Goal: Task Accomplishment & Management: Complete application form

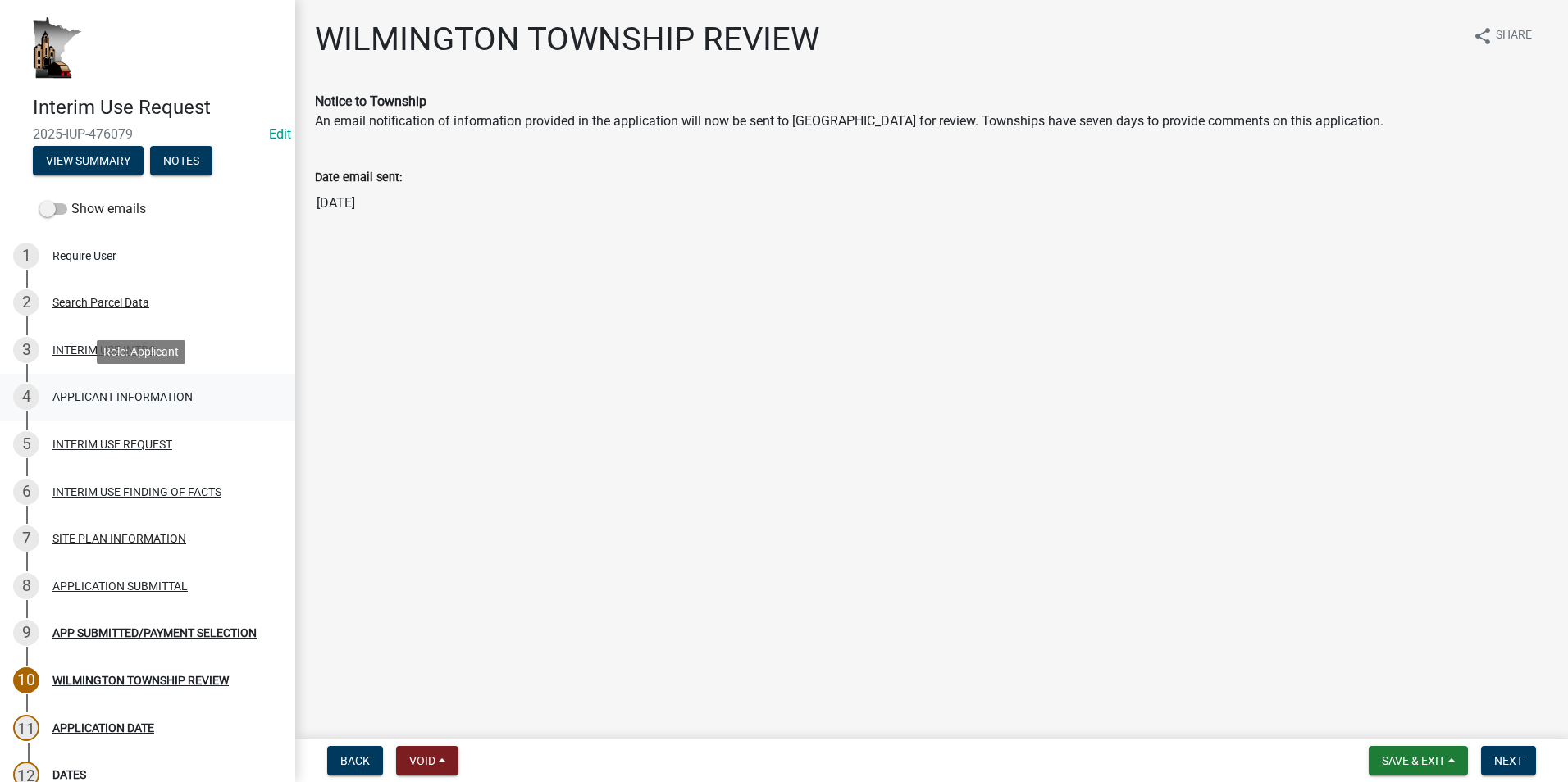
click at [108, 397] on div "APPLICANT INFORMATION" at bounding box center [122, 397] width 140 height 12
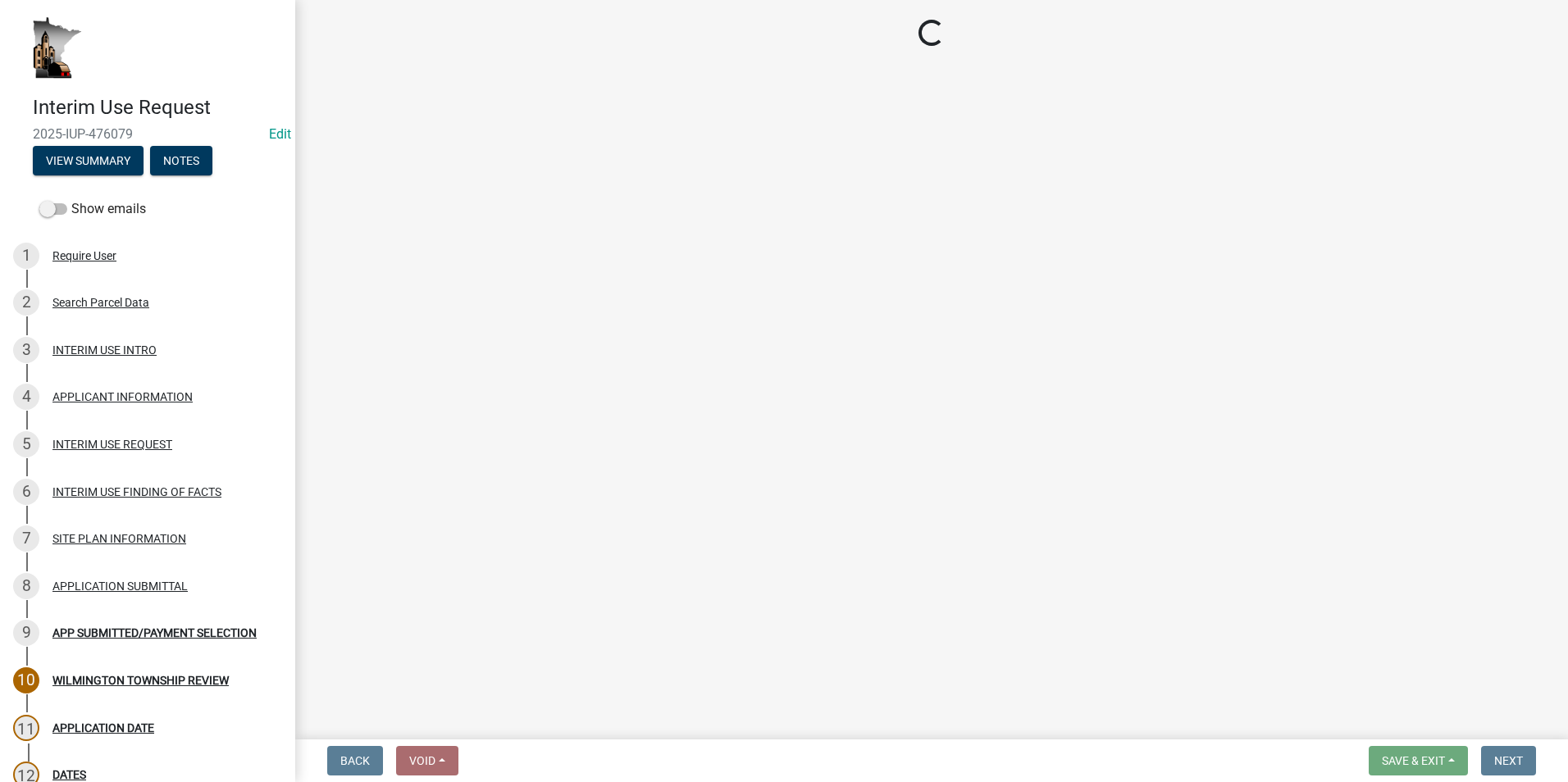
select select "792407c7-51f4-4fdb-8e2b-02eee8cb2043"
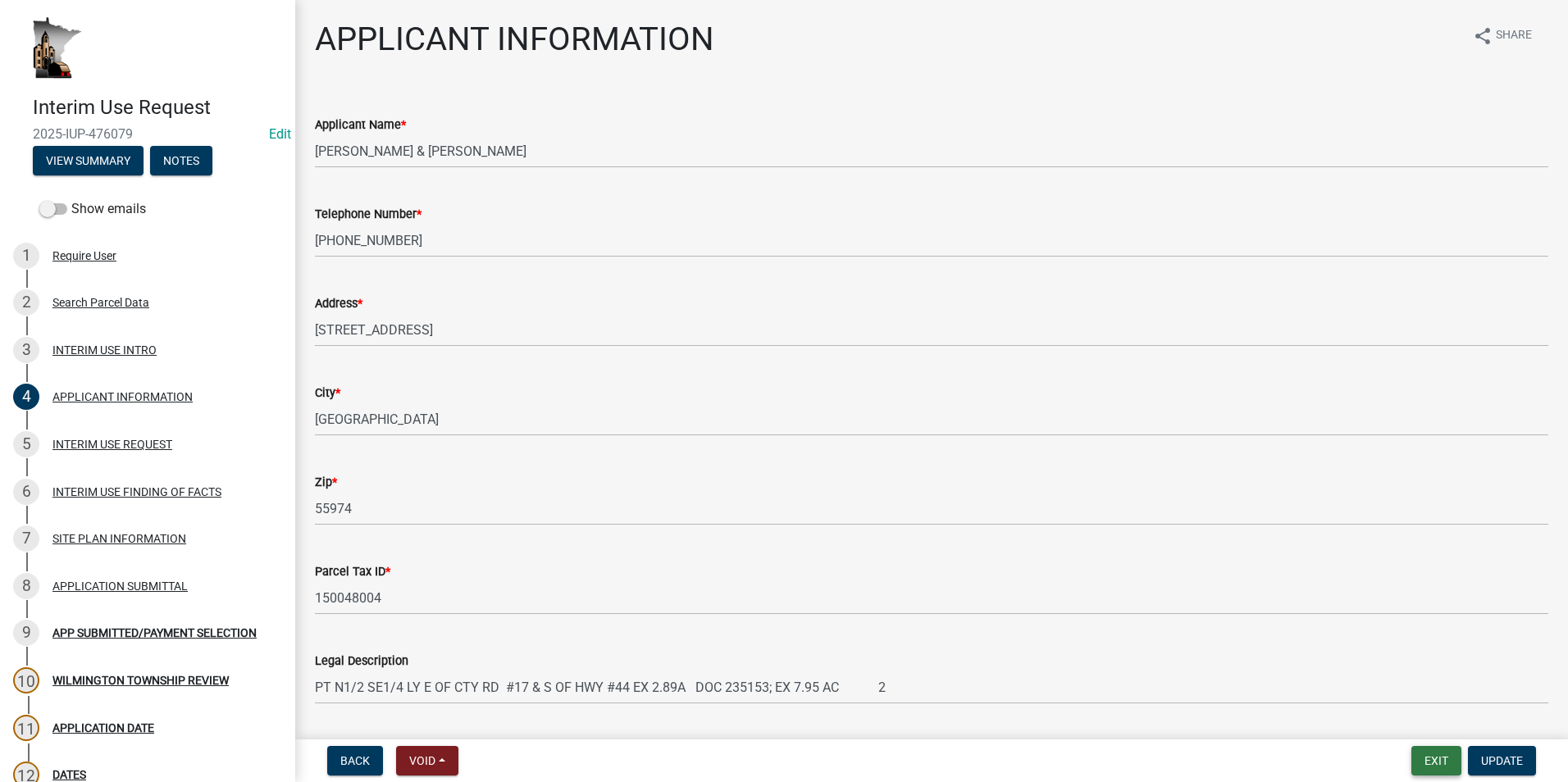
click at [1426, 765] on button "Exit" at bounding box center [1435, 761] width 50 height 29
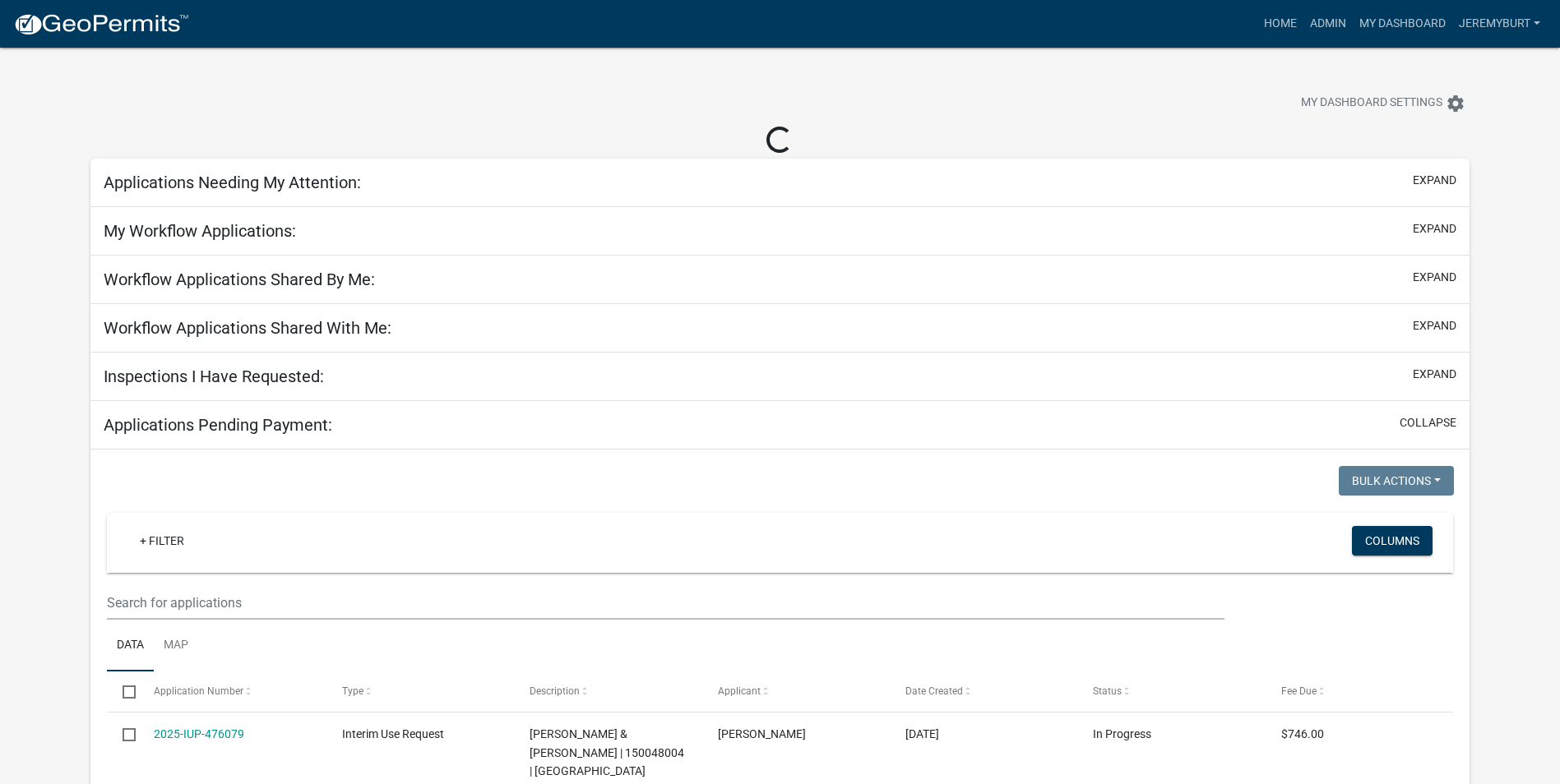
select select "2: 50"
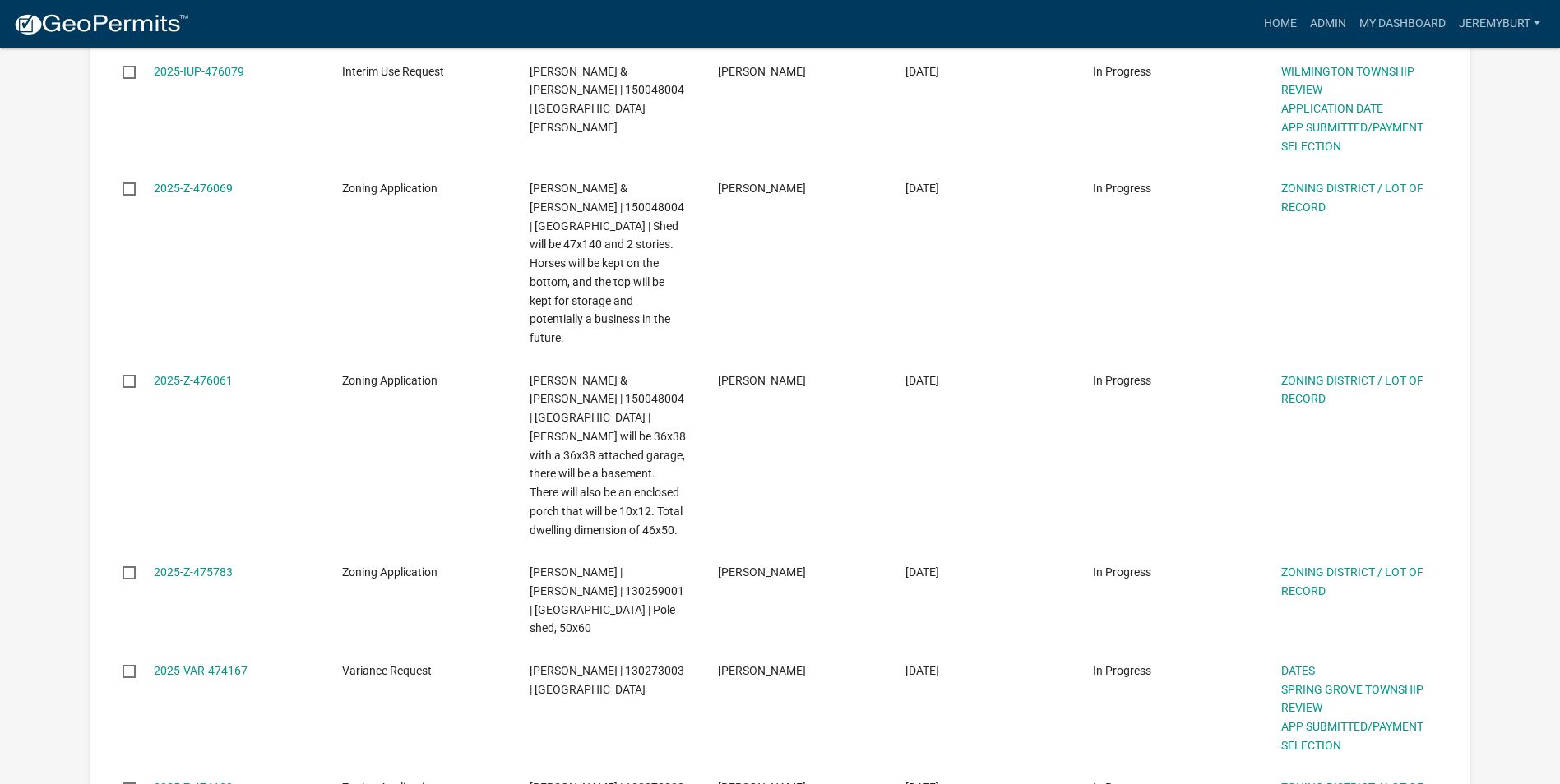
scroll to position [822, 0]
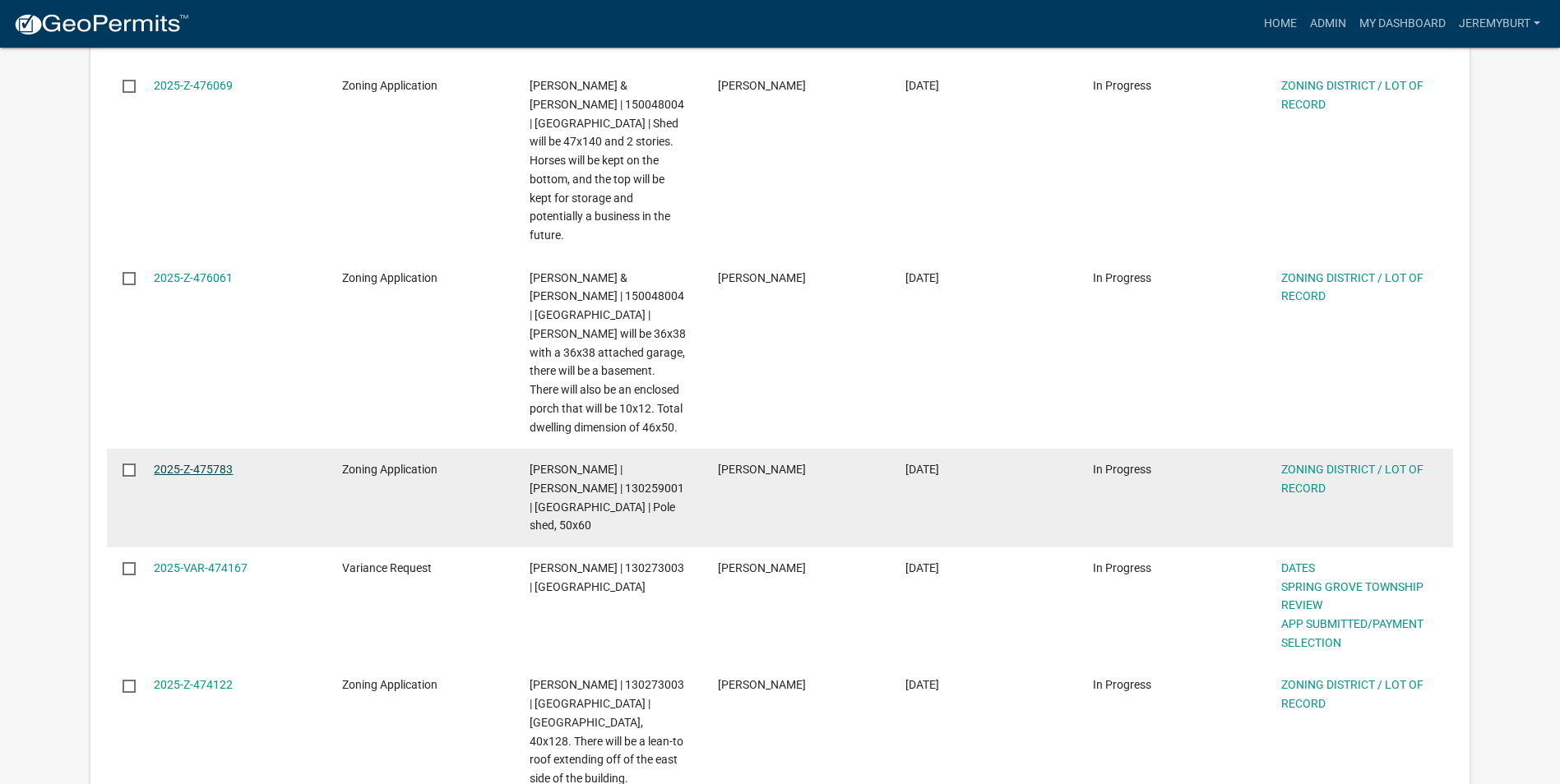
click at [187, 463] on link "2025-Z-475783" at bounding box center [193, 469] width 79 height 13
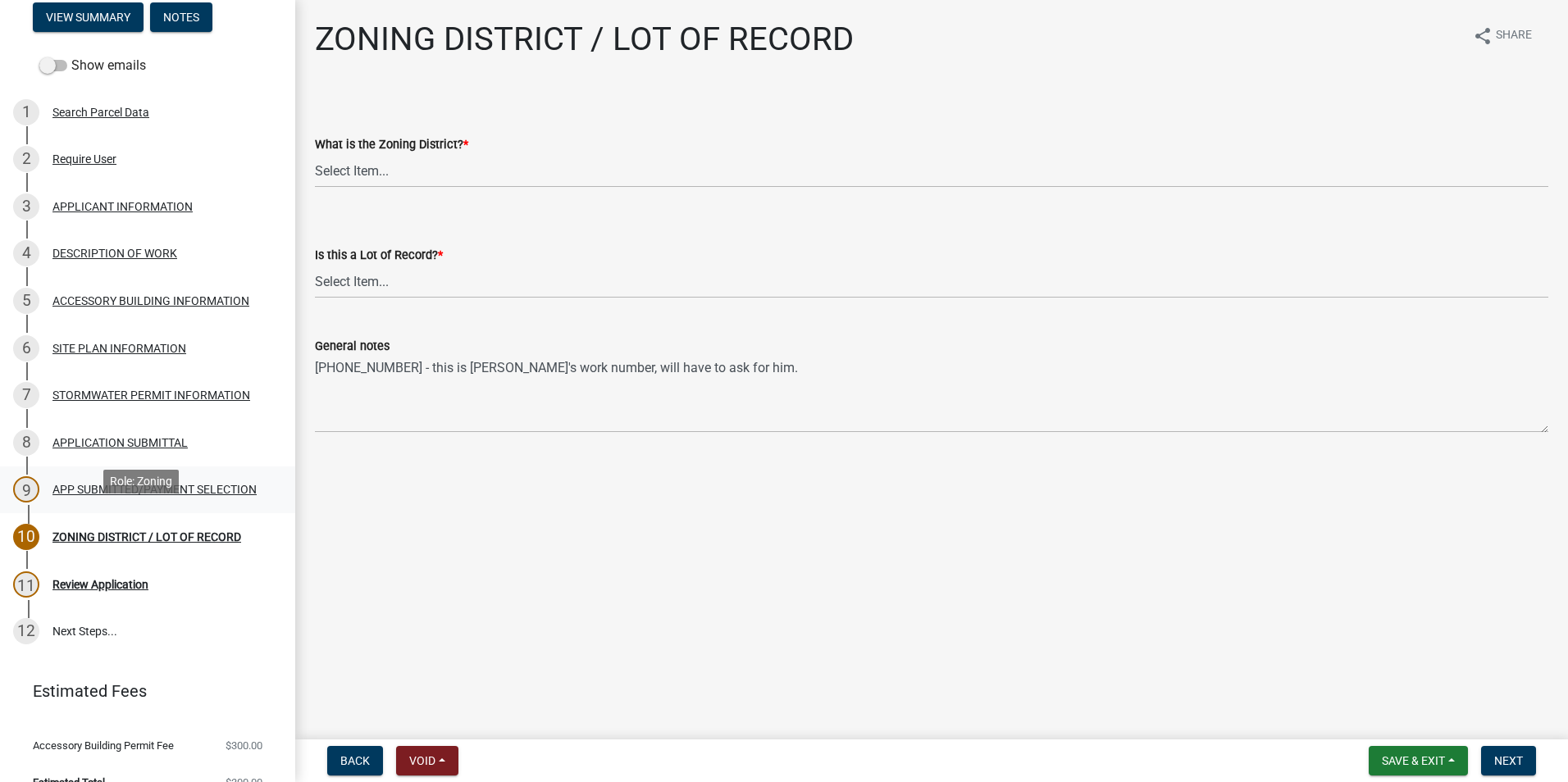
scroll to position [164, 0]
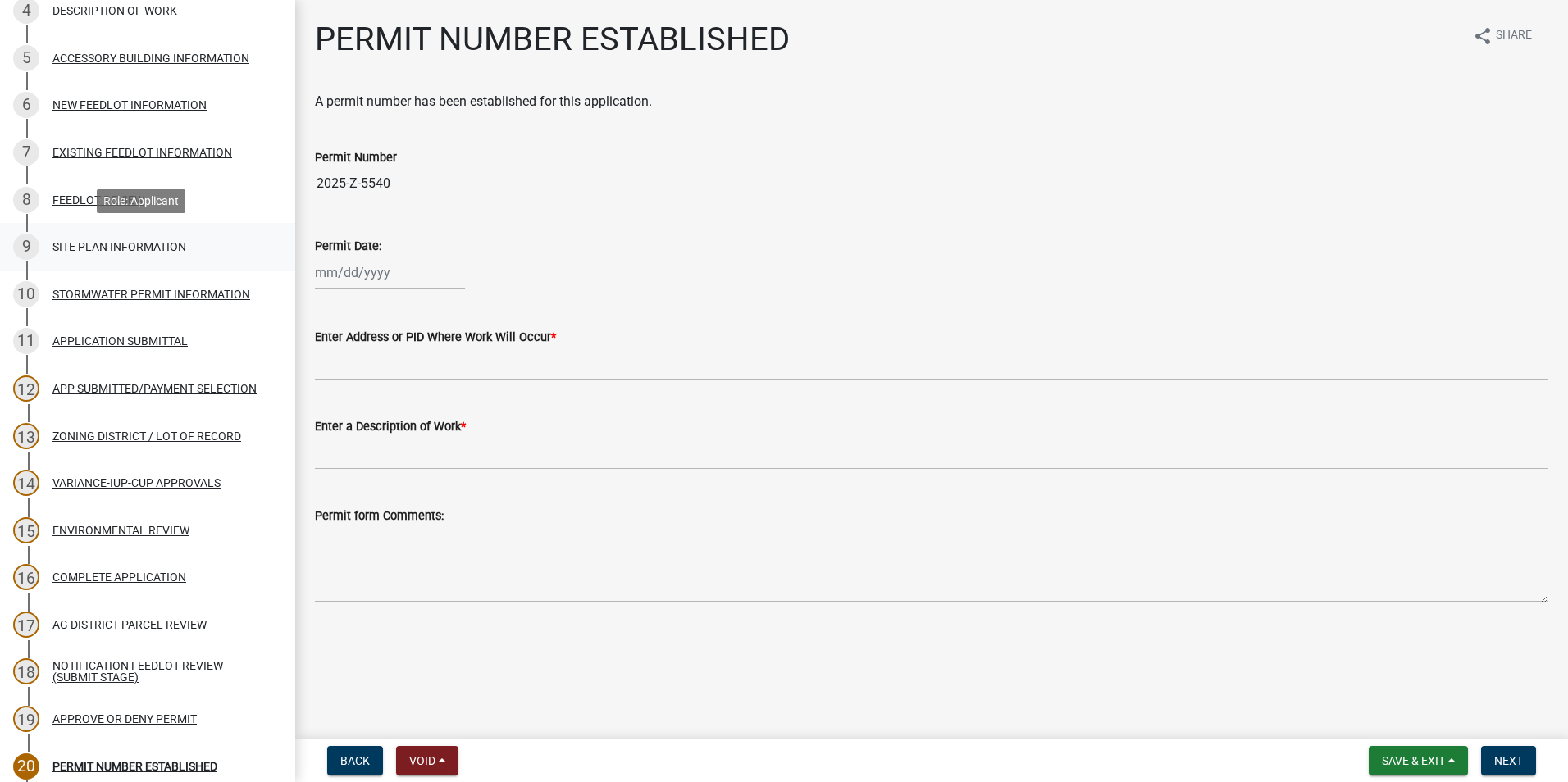
scroll to position [328, 0]
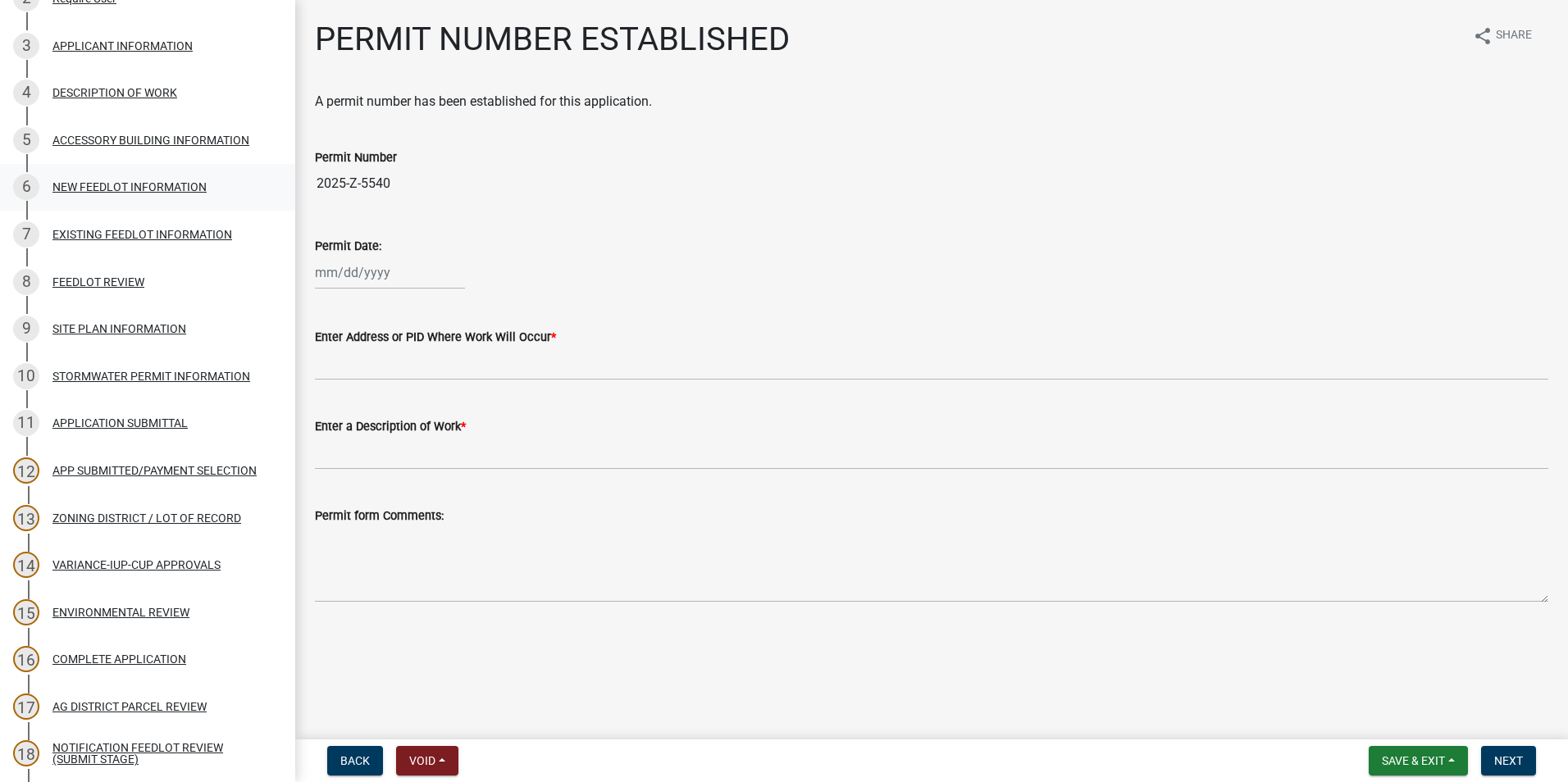
click at [112, 186] on div "NEW FEEDLOT INFORMATION" at bounding box center [129, 187] width 154 height 12
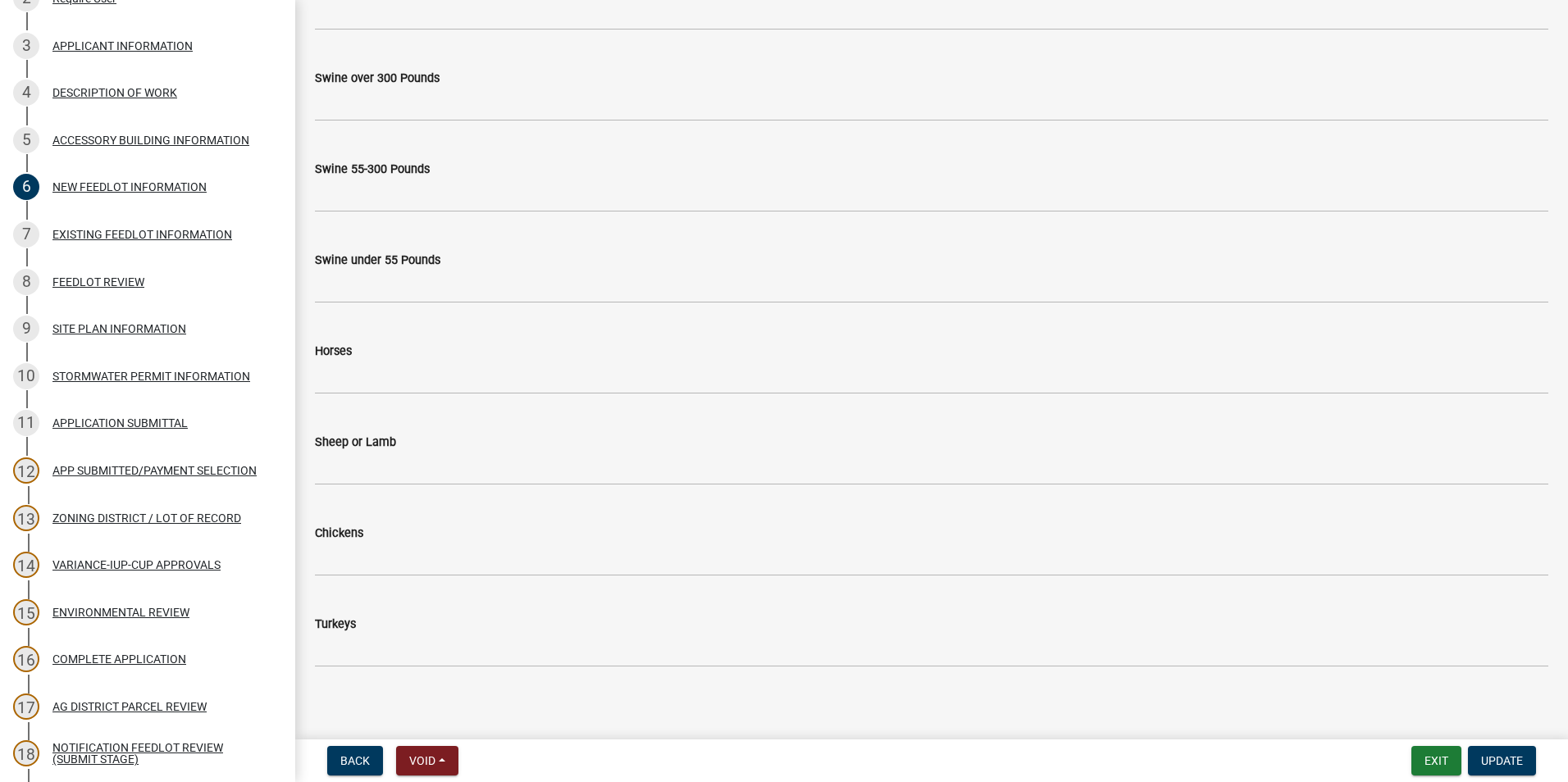
scroll to position [838, 0]
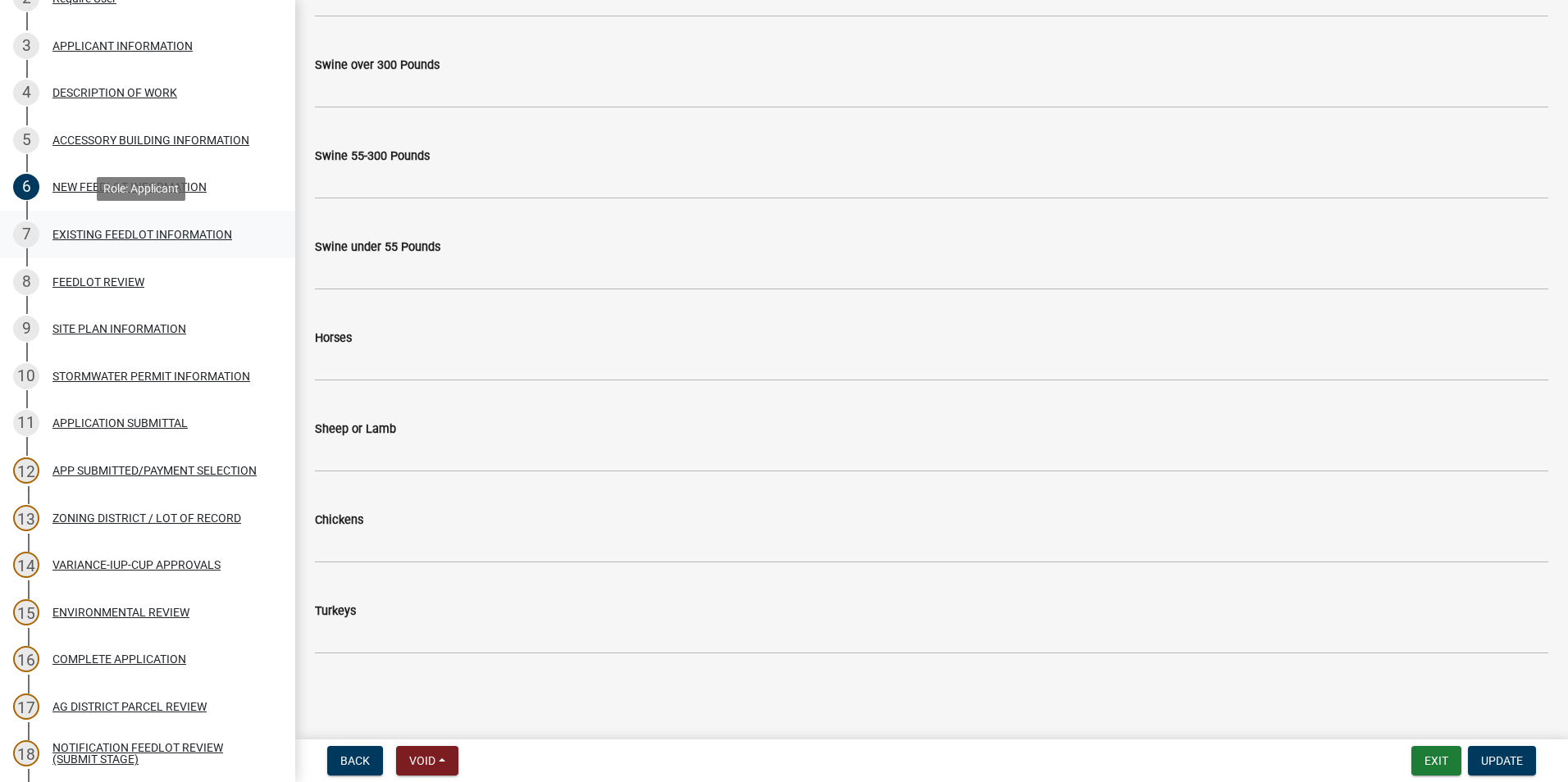
click at [96, 229] on div "EXISTING FEEDLOT INFORMATION" at bounding box center [141, 235] width 180 height 12
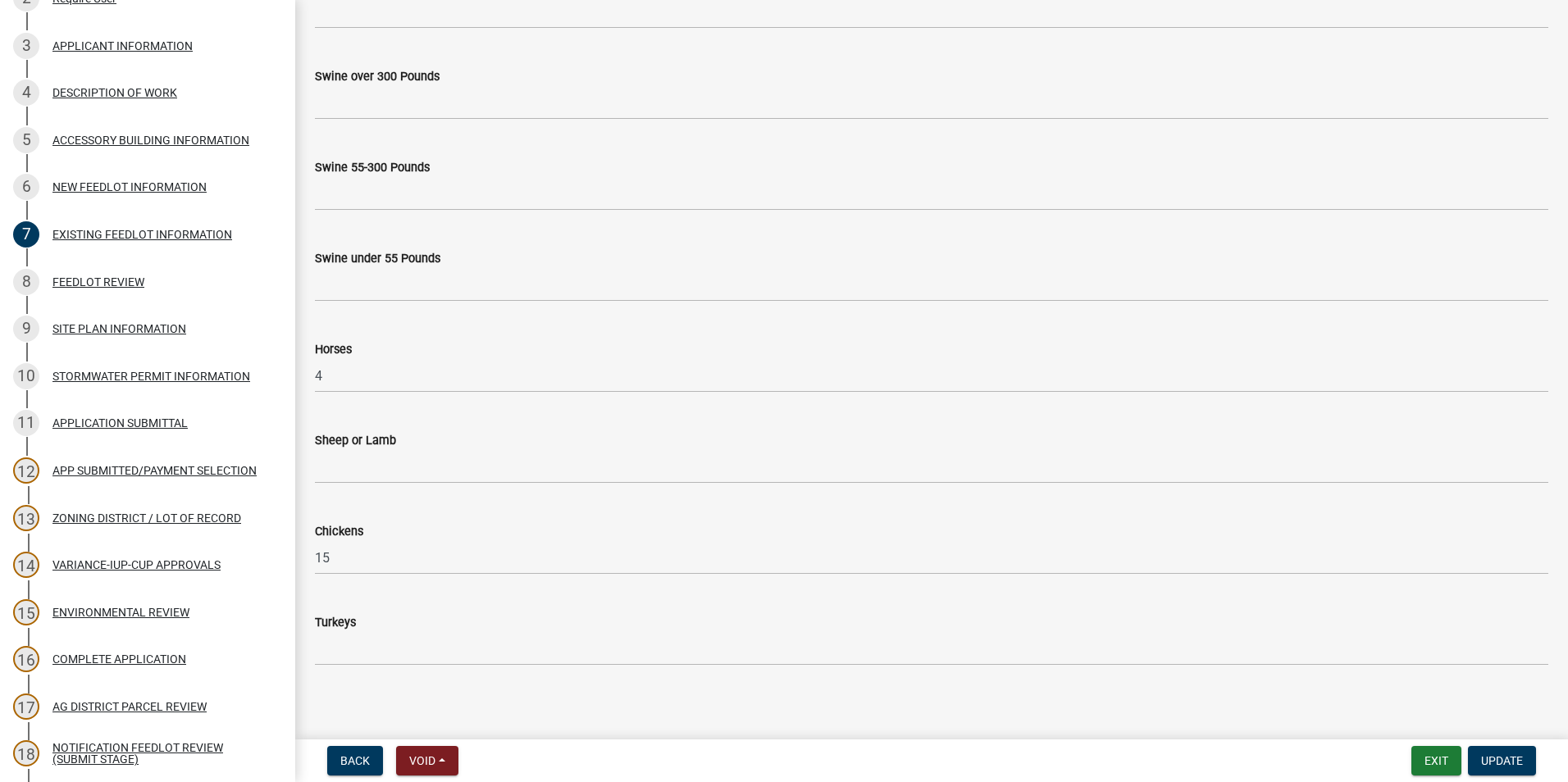
scroll to position [750, 0]
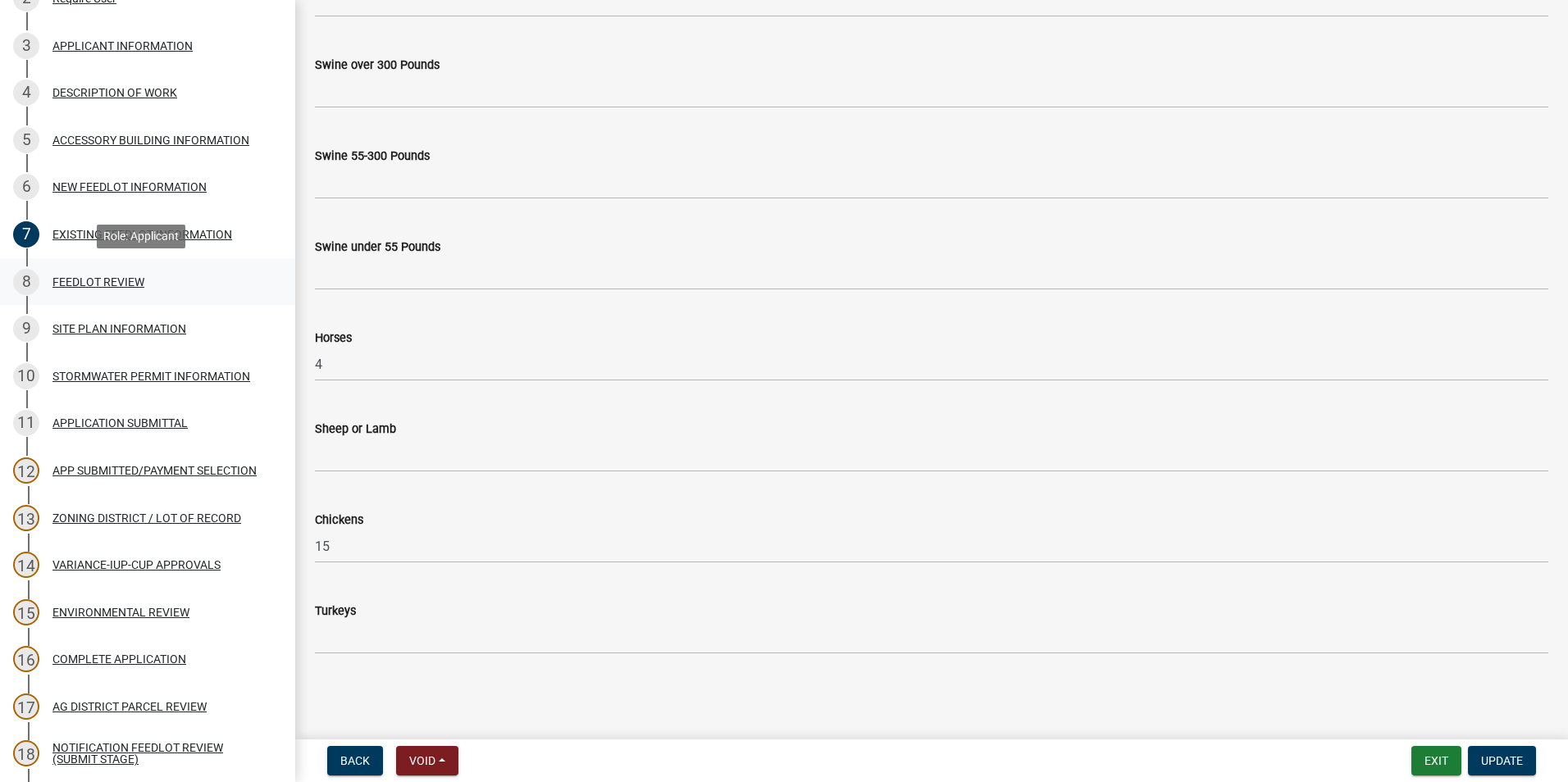
click at [96, 276] on div "FEEDLOT REVIEW" at bounding box center [97, 282] width 91 height 12
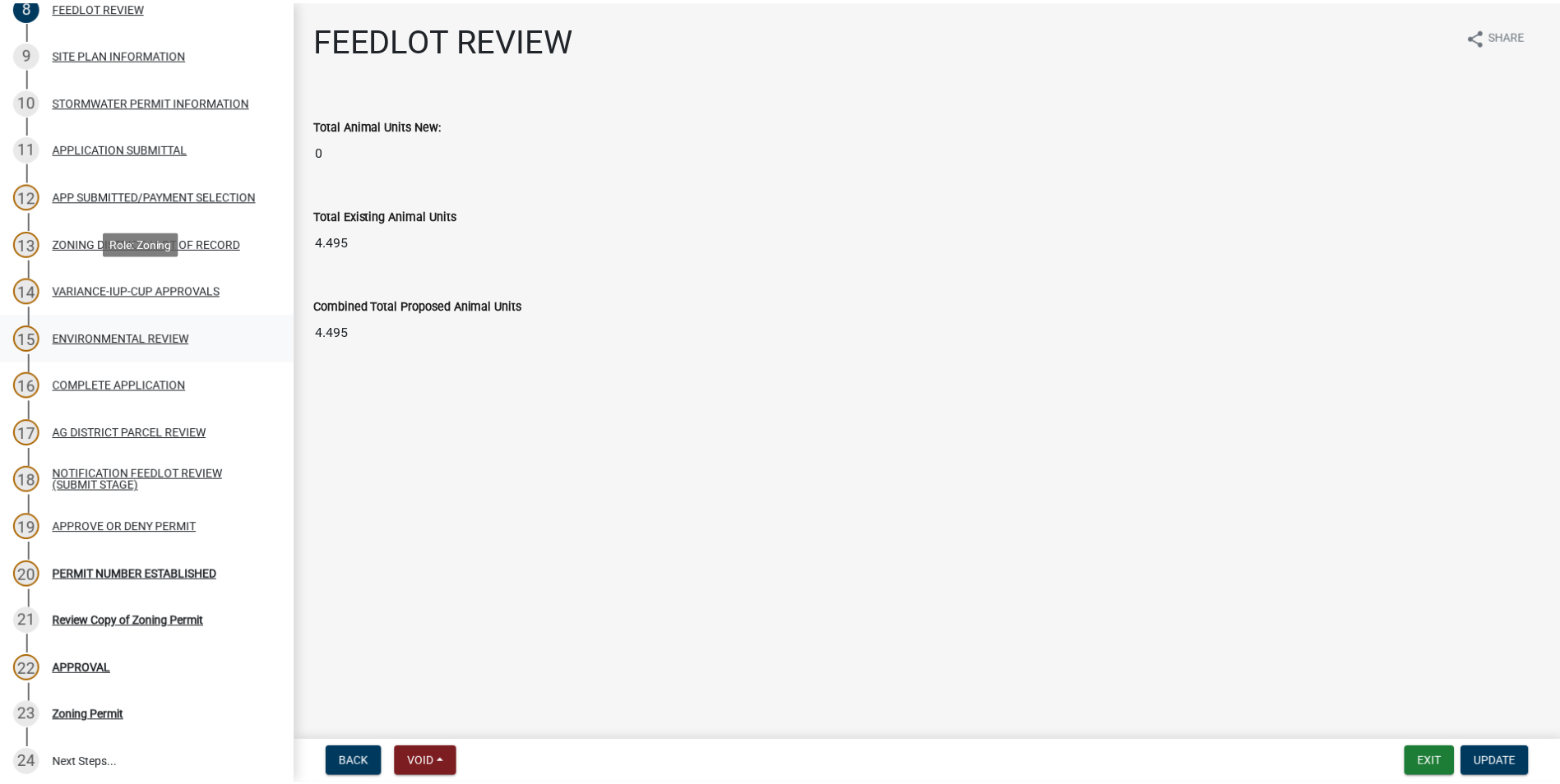
scroll to position [658, 0]
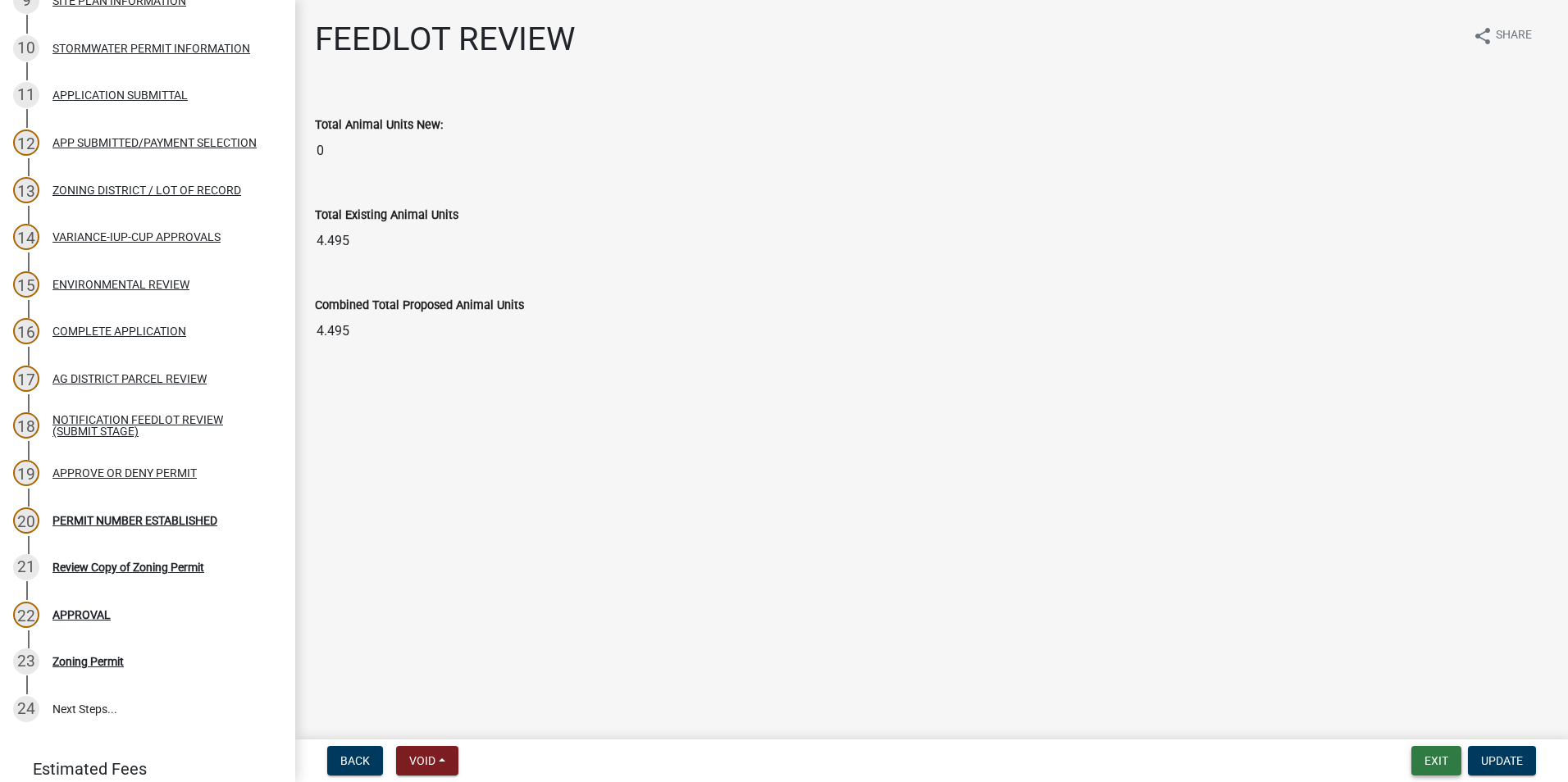
click at [1436, 754] on button "Exit" at bounding box center [1435, 761] width 50 height 29
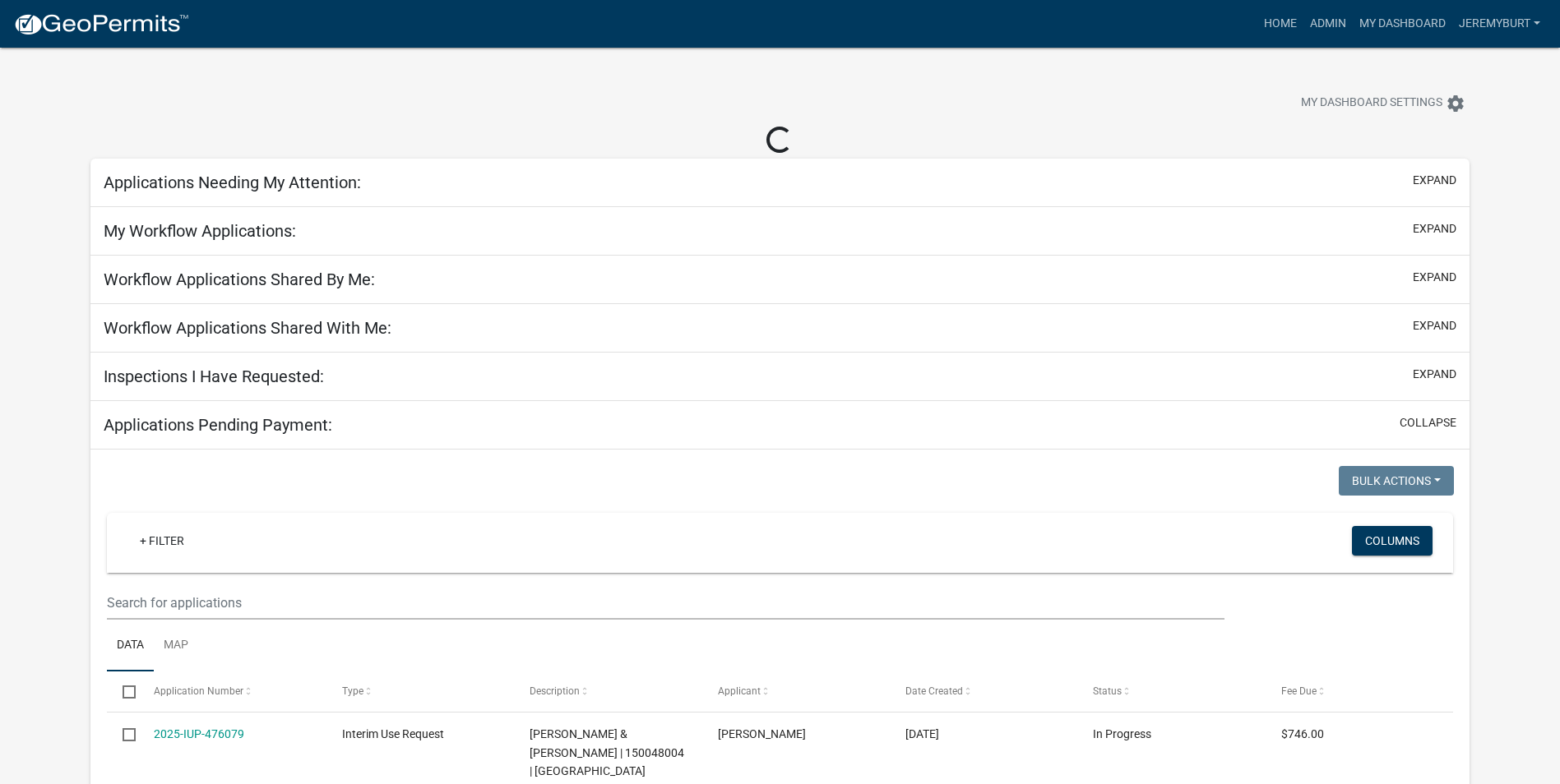
select select "2: 50"
